Goal: Check status: Check status

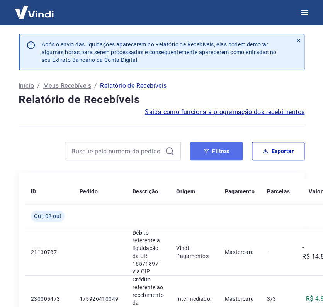
click at [227, 148] on button "Filtros" at bounding box center [216, 151] width 53 height 19
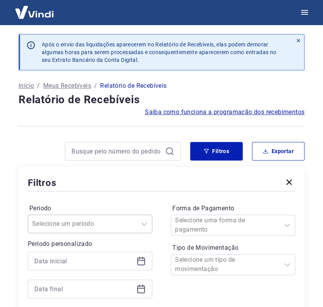
click at [84, 223] on div "Selecione um período" at bounding box center [90, 224] width 125 height 19
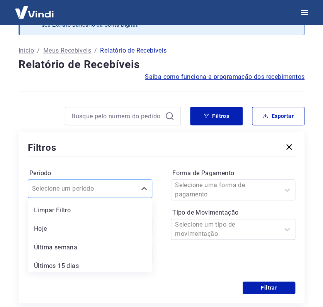
click at [131, 185] on div at bounding box center [82, 188] width 101 height 11
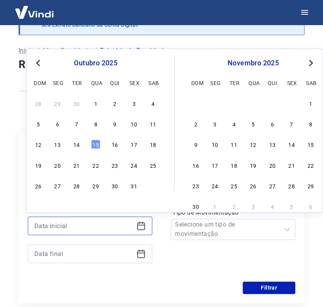
click at [124, 227] on input at bounding box center [83, 226] width 99 height 12
click at [36, 58] on button "Previous Month" at bounding box center [38, 62] width 9 height 9
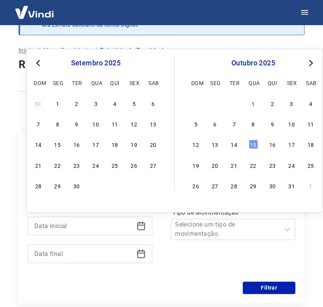
click at [36, 58] on button "Previous Month" at bounding box center [38, 62] width 9 height 9
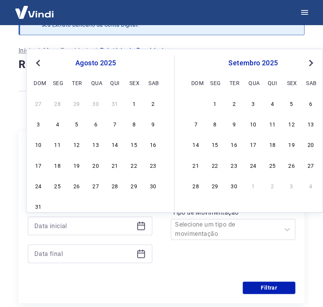
click at [36, 58] on button "Previous Month" at bounding box center [38, 62] width 9 height 9
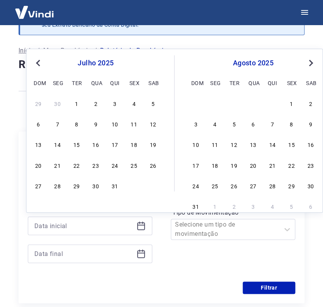
click at [77, 102] on div "1" at bounding box center [76, 103] width 9 height 9
type input "[DATE]"
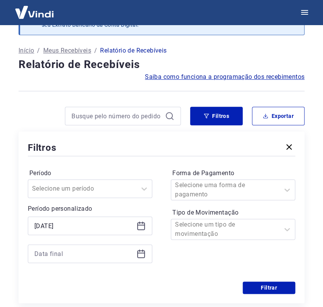
click at [142, 256] on icon at bounding box center [140, 253] width 9 height 9
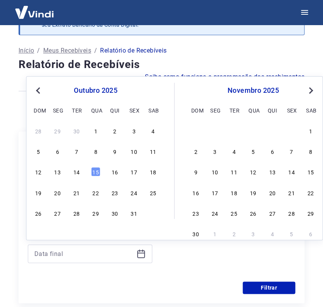
click at [39, 88] on span "Previous Month" at bounding box center [39, 90] width 0 height 9
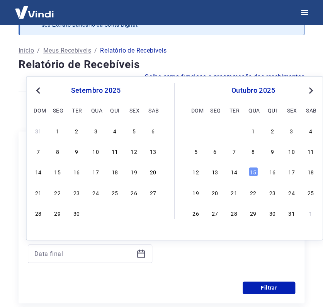
click at [39, 88] on span "Previous Month" at bounding box center [39, 90] width 0 height 9
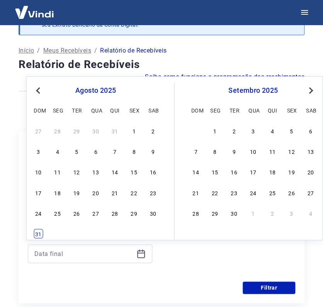
click at [38, 233] on div "31" at bounding box center [38, 233] width 9 height 9
type input "[DATE]"
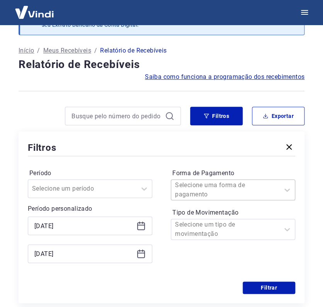
click at [220, 182] on div "Selecione uma forma de pagamento" at bounding box center [225, 190] width 101 height 19
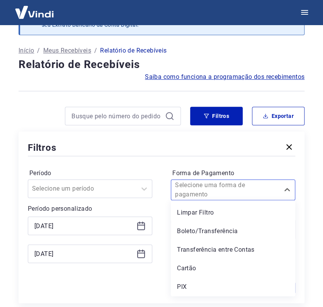
drag, startPoint x: 244, startPoint y: 247, endPoint x: 256, endPoint y: 257, distance: 15.1
click at [244, 247] on div "Transferência entre Contas" at bounding box center [233, 249] width 125 height 15
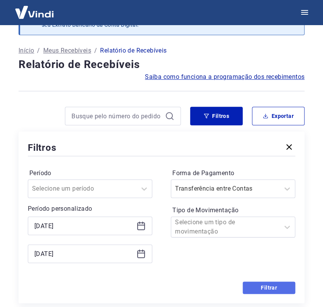
click at [268, 283] on button "Filtrar" at bounding box center [269, 287] width 53 height 12
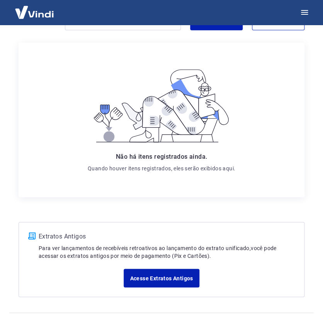
scroll to position [150, 0]
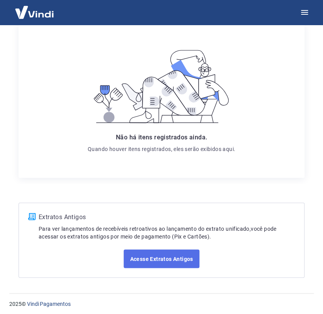
click at [162, 258] on link "Acesse Extratos Antigos" at bounding box center [161, 258] width 75 height 19
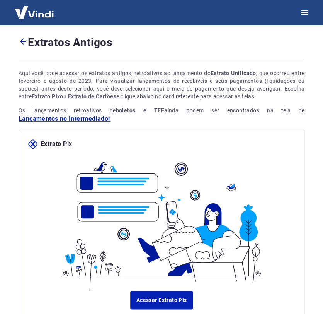
scroll to position [114, 0]
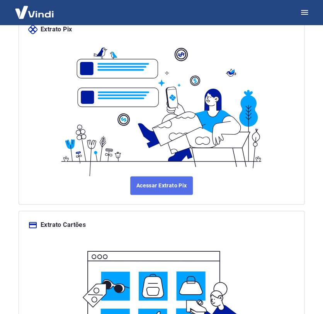
click at [170, 186] on link "Acessar Extrato Pix" at bounding box center [161, 185] width 63 height 19
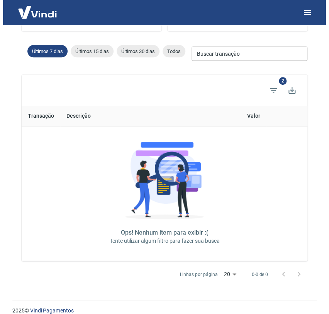
scroll to position [131, 0]
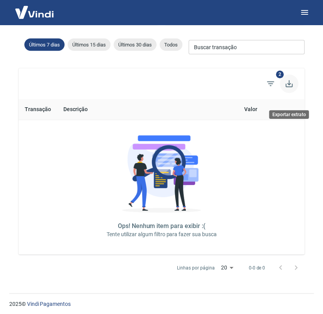
click at [281, 81] on button "Exportar extrato" at bounding box center [289, 83] width 19 height 19
click at [273, 75] on span "Filtros" at bounding box center [270, 83] width 19 height 19
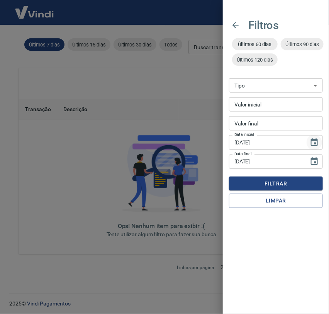
click at [316, 140] on icon "Choose date, selected date is 8 de out de 2025" at bounding box center [314, 142] width 7 height 8
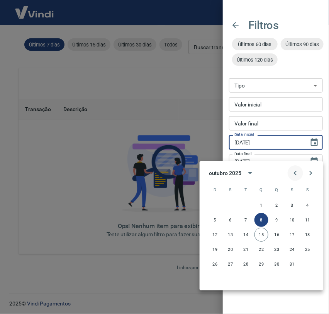
click at [292, 168] on icon "Previous month" at bounding box center [295, 172] width 9 height 9
click at [246, 198] on button "1" at bounding box center [246, 205] width 14 height 14
type input "[DATE]"
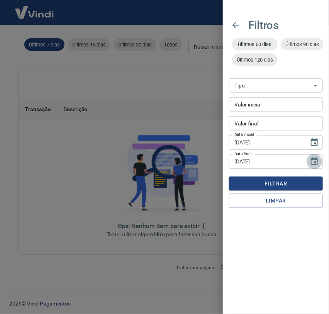
click at [316, 161] on icon "Choose date, selected date is 15 de out de 2025" at bounding box center [314, 161] width 9 height 9
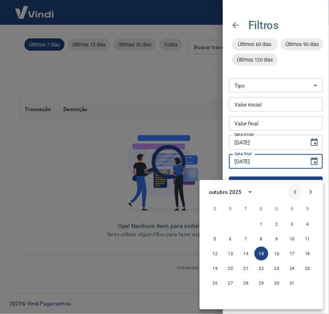
click at [293, 187] on icon "Previous month" at bounding box center [295, 191] width 9 height 9
click at [295, 189] on icon "Previous month" at bounding box center [295, 191] width 3 height 5
click at [213, 290] on button "31" at bounding box center [215, 297] width 14 height 14
type input "[DATE]"
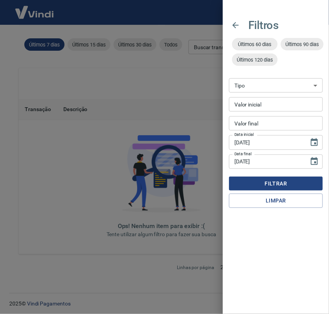
click at [287, 186] on button "Filtrar" at bounding box center [276, 183] width 94 height 14
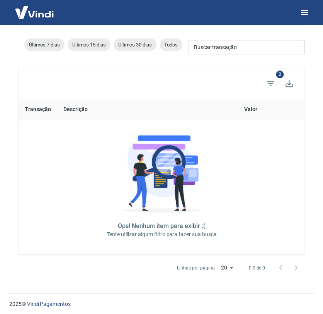
scroll to position [16, 0]
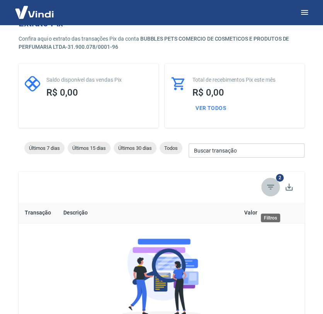
click at [269, 191] on icon "Filtros" at bounding box center [270, 186] width 9 height 9
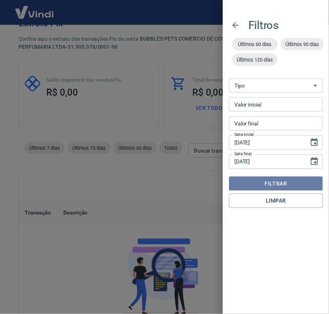
click at [295, 184] on button "Filtrar" at bounding box center [276, 183] width 94 height 14
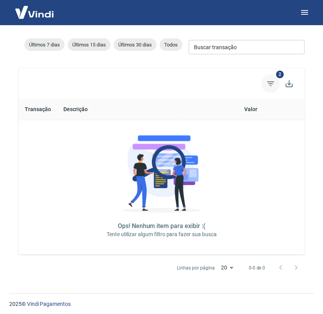
scroll to position [0, 0]
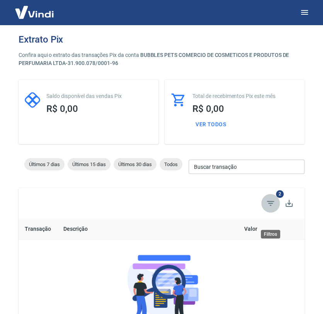
click at [274, 208] on icon "Filtros" at bounding box center [270, 202] width 9 height 9
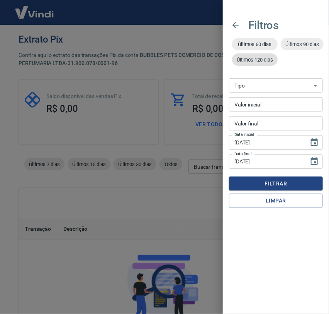
click at [266, 58] on span "Últimos 120 dias" at bounding box center [255, 60] width 46 height 6
type input "17/06/2025"
type input "15/10/2025"
click at [276, 181] on button "Filtrar" at bounding box center [276, 183] width 94 height 14
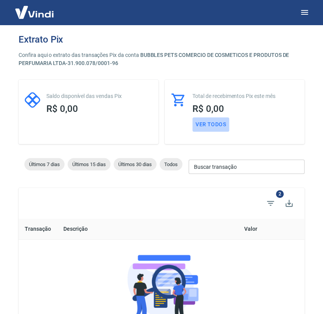
click at [213, 123] on button "Ver todos" at bounding box center [211, 124] width 37 height 14
select select "receivable"
type input "01/10/2025"
select select
type input "17/06/2025"
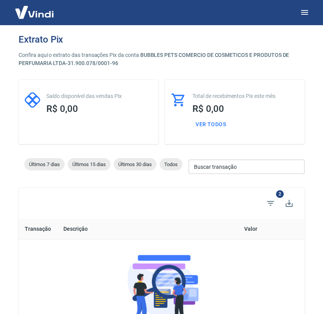
type input "15/10/2025"
